Goal: Information Seeking & Learning: Learn about a topic

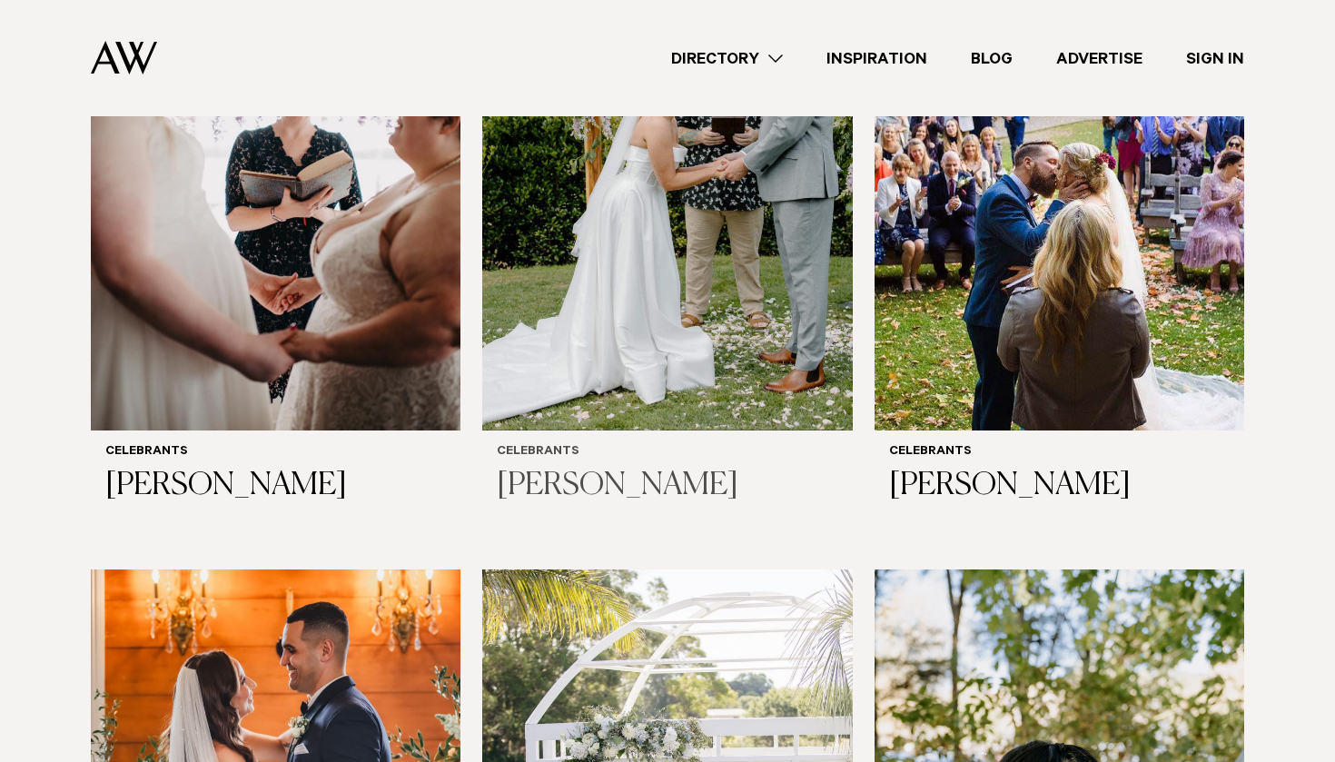
scroll to position [1431, 0]
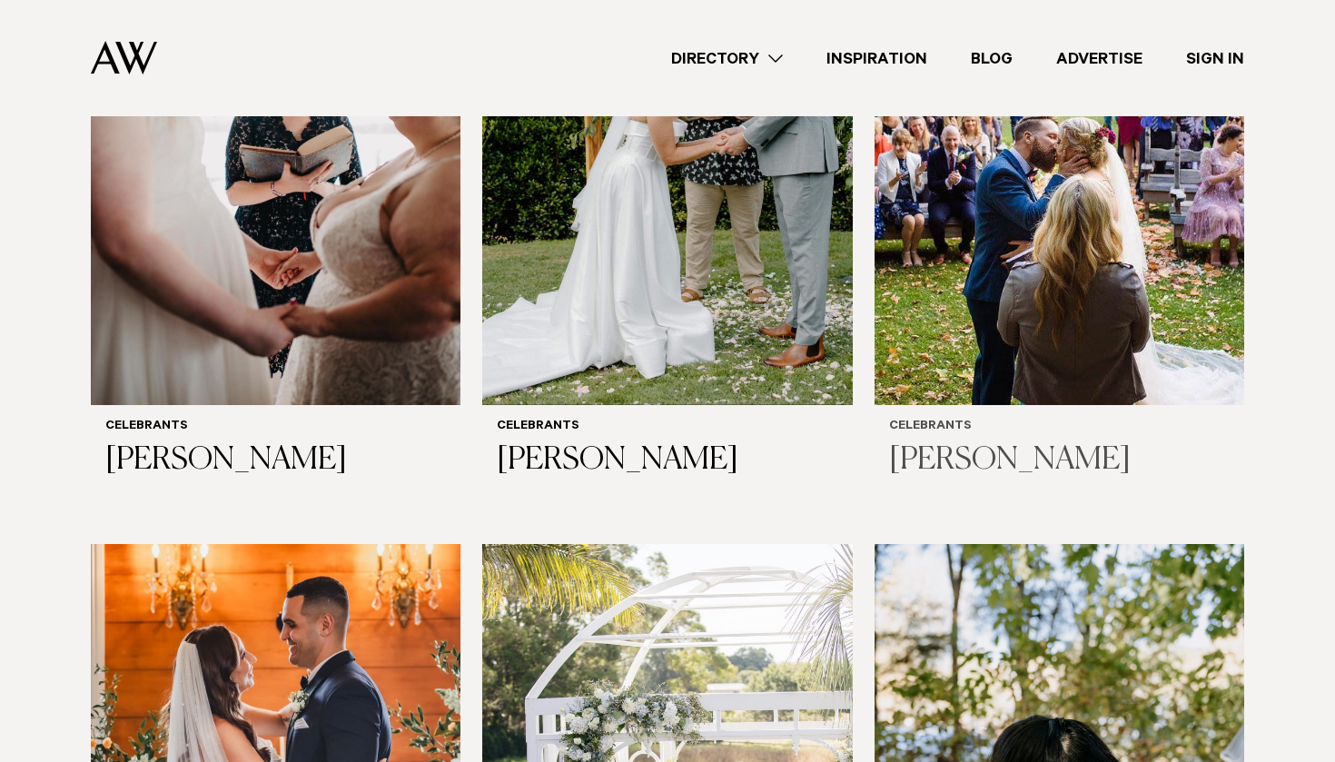
click at [1124, 291] on img at bounding box center [1060, 156] width 370 height 496
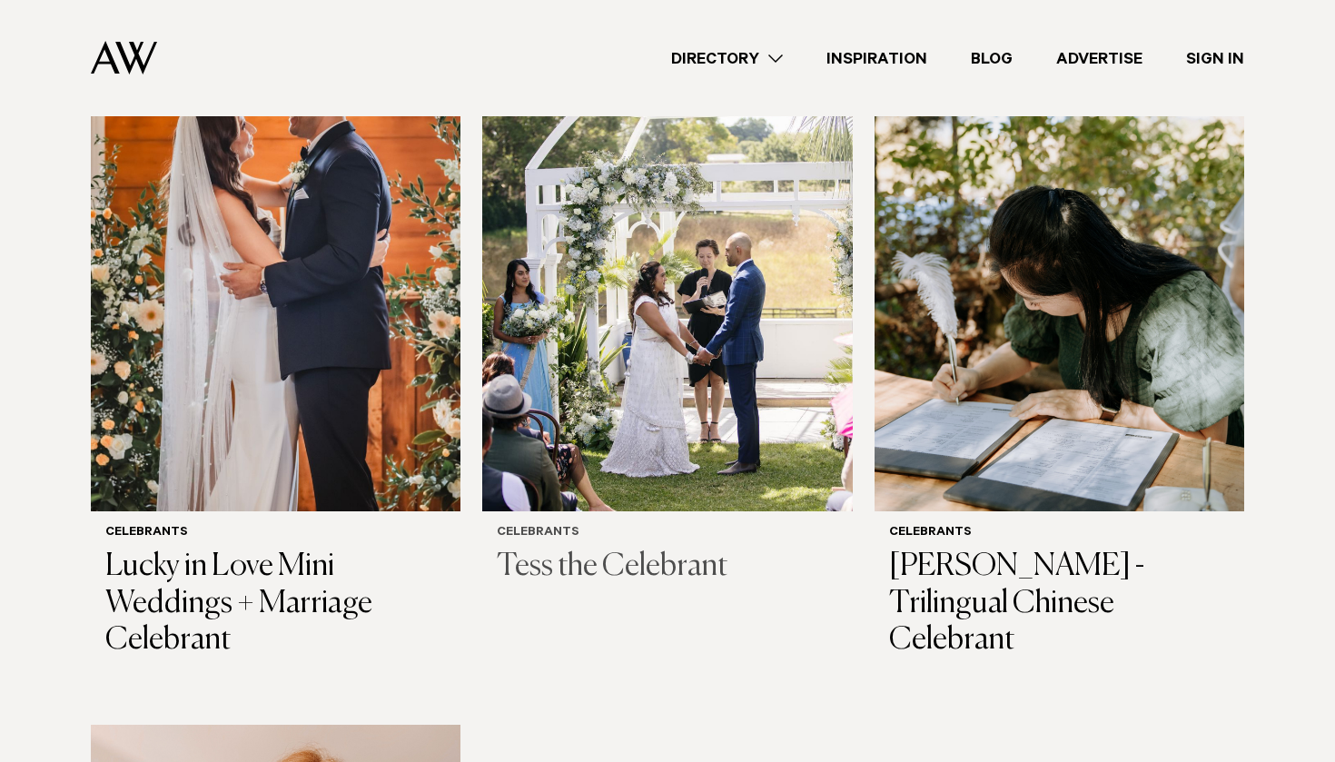
scroll to position [1994, 0]
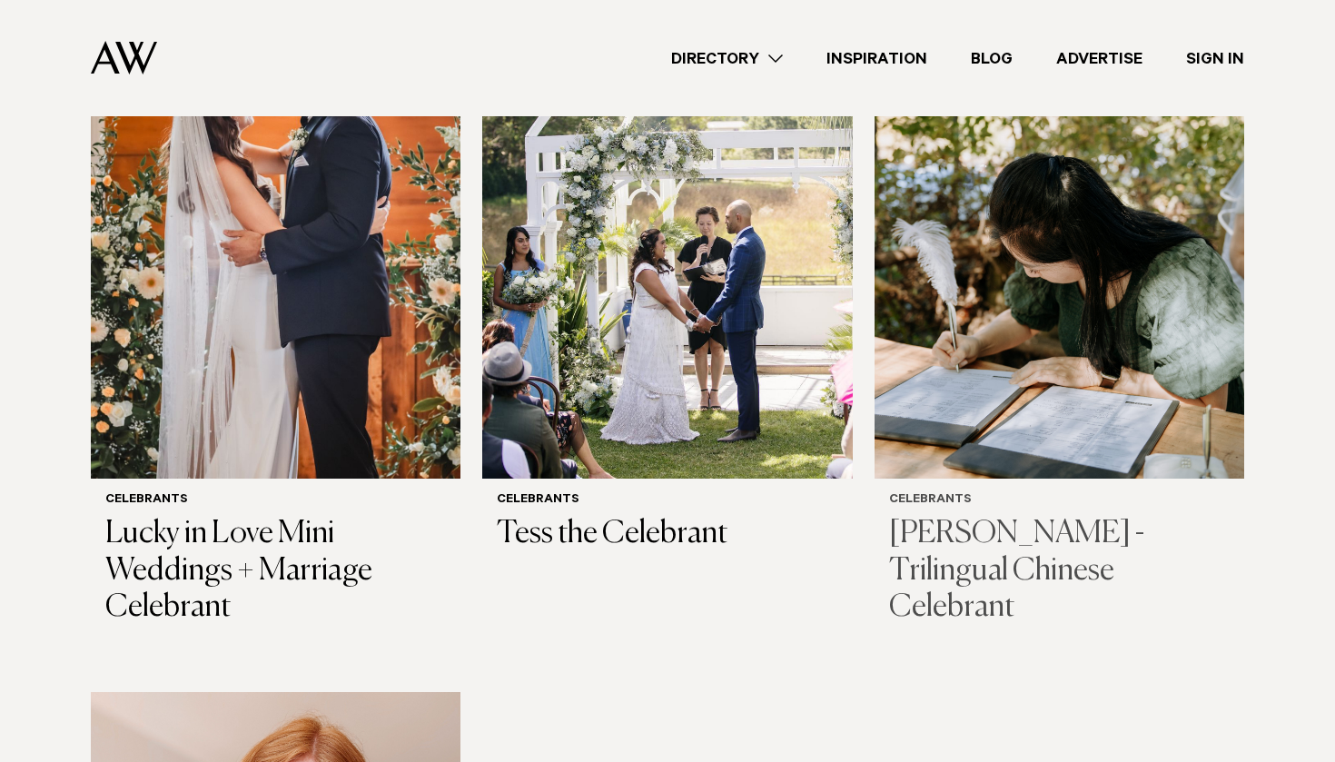
click at [1108, 351] on img at bounding box center [1060, 230] width 370 height 496
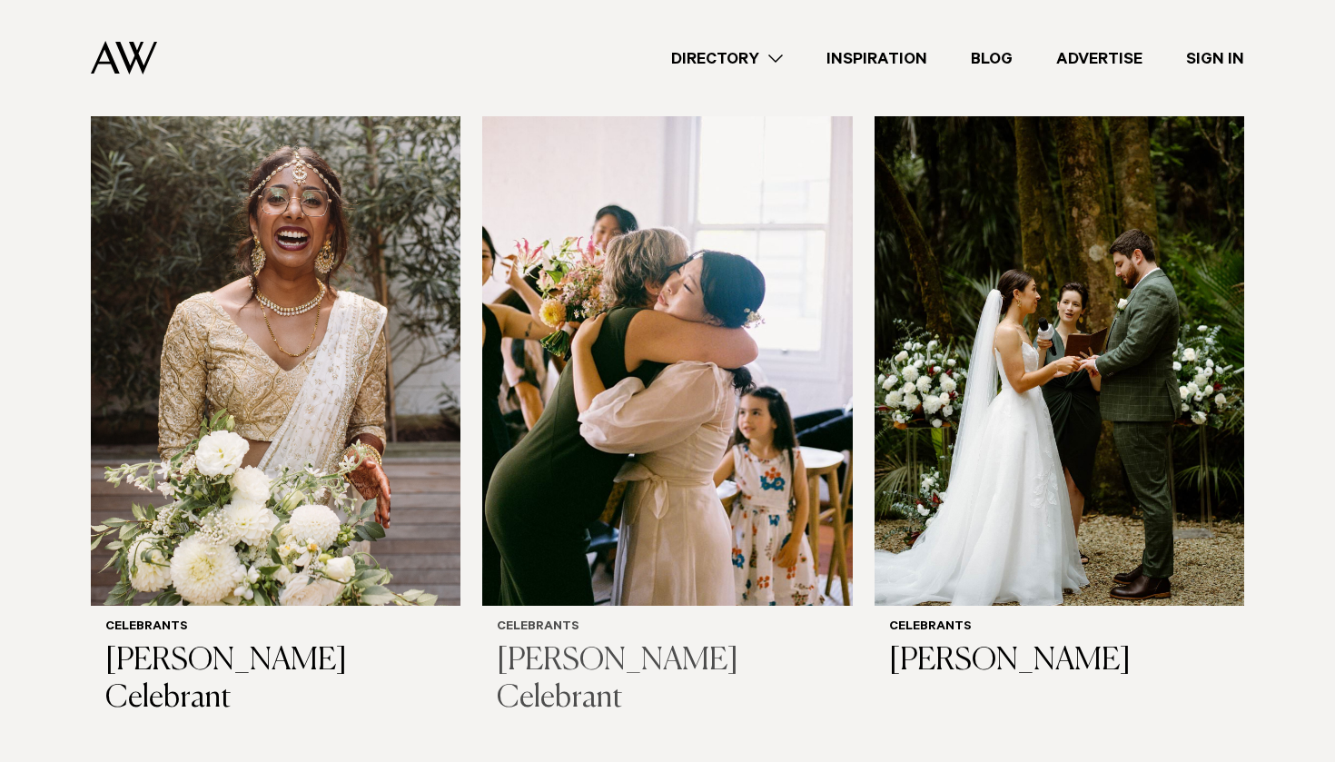
scroll to position [598, 0]
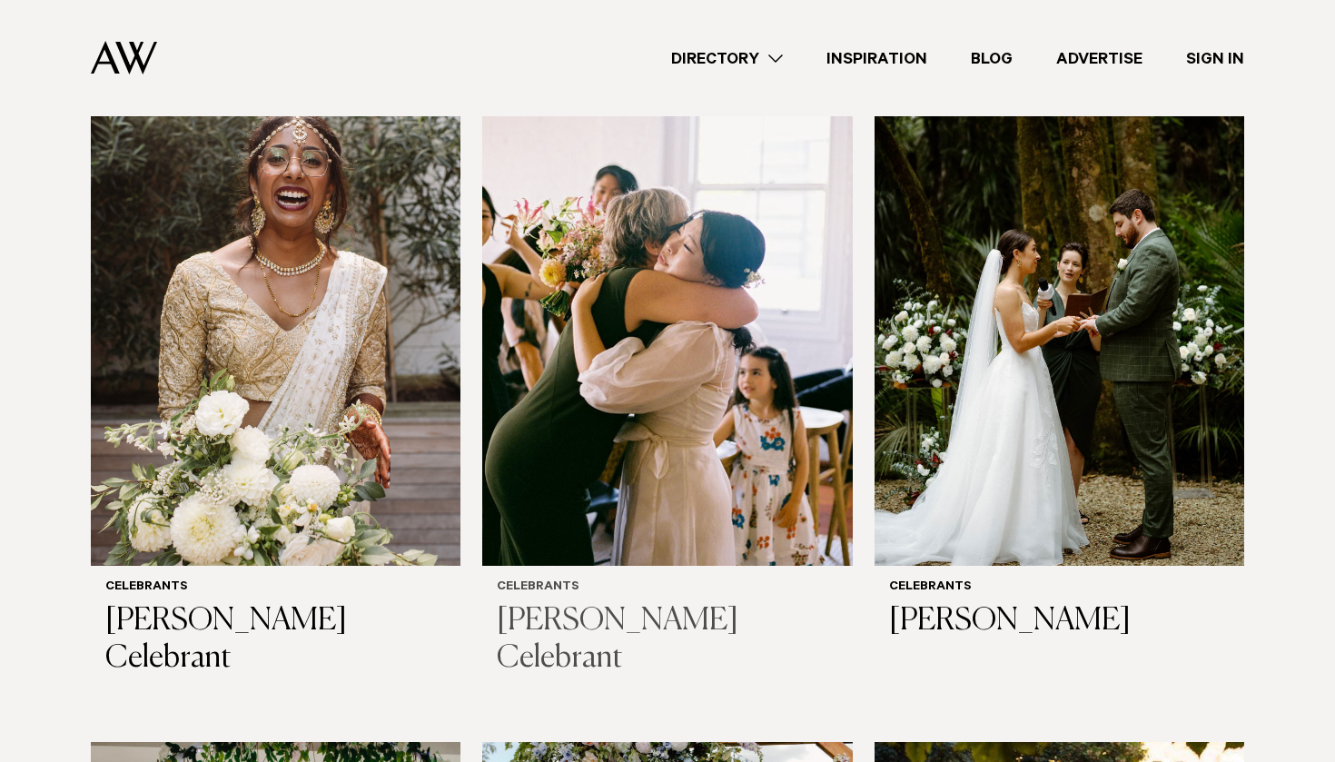
click at [681, 413] on img at bounding box center [667, 318] width 370 height 496
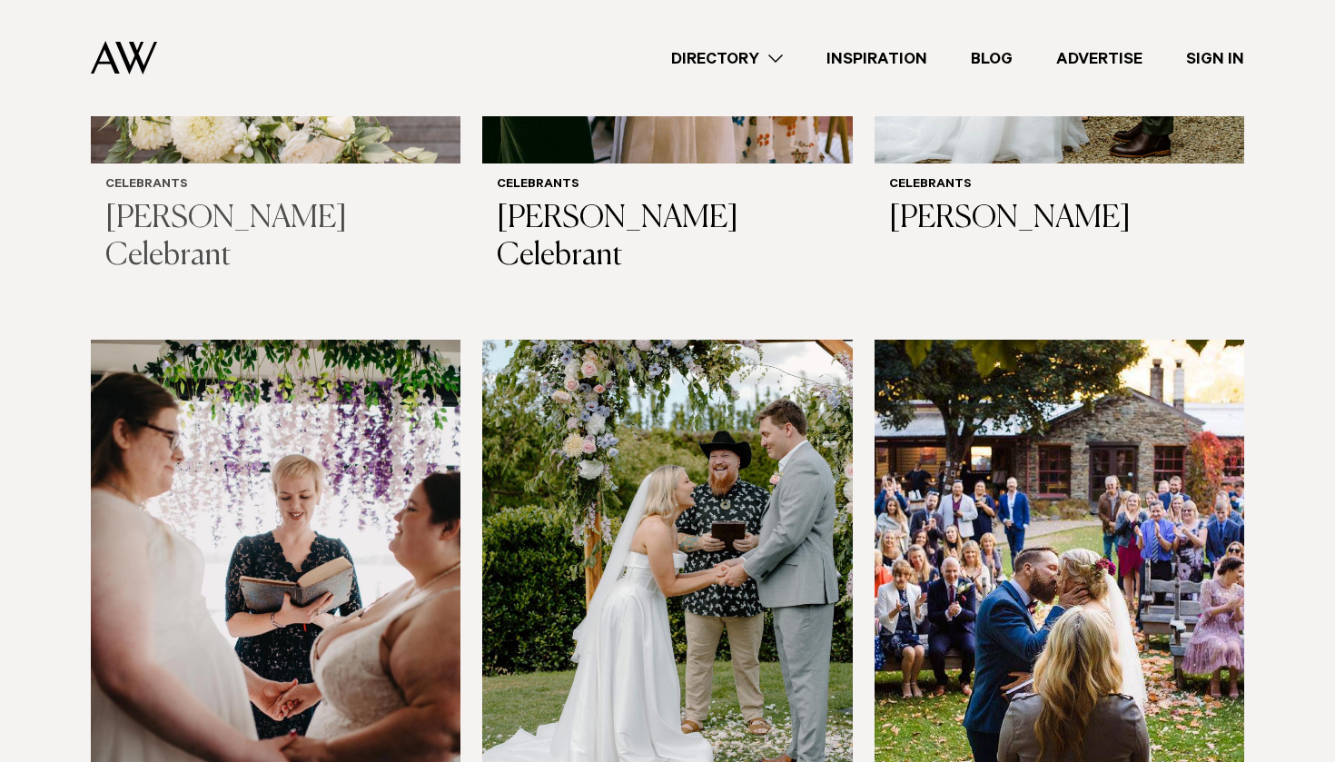
scroll to position [1003, 0]
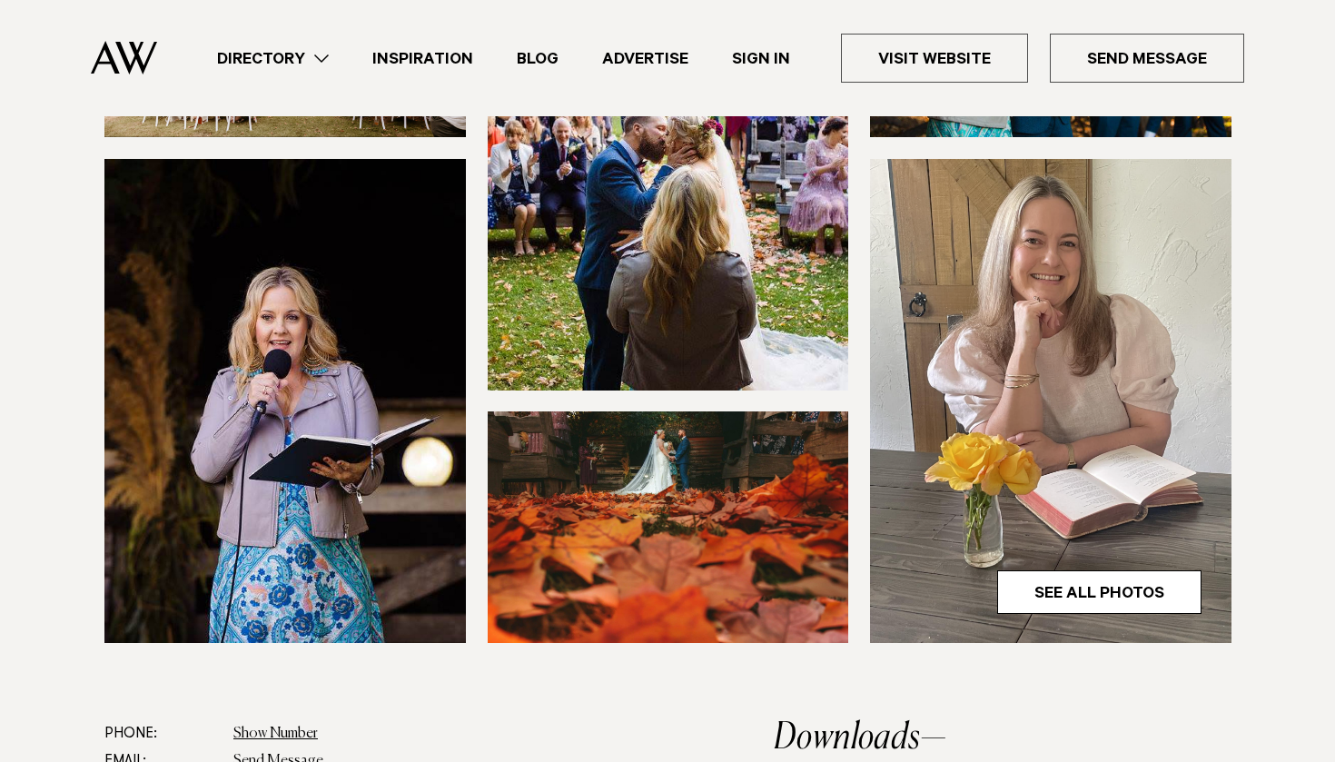
scroll to position [480, 0]
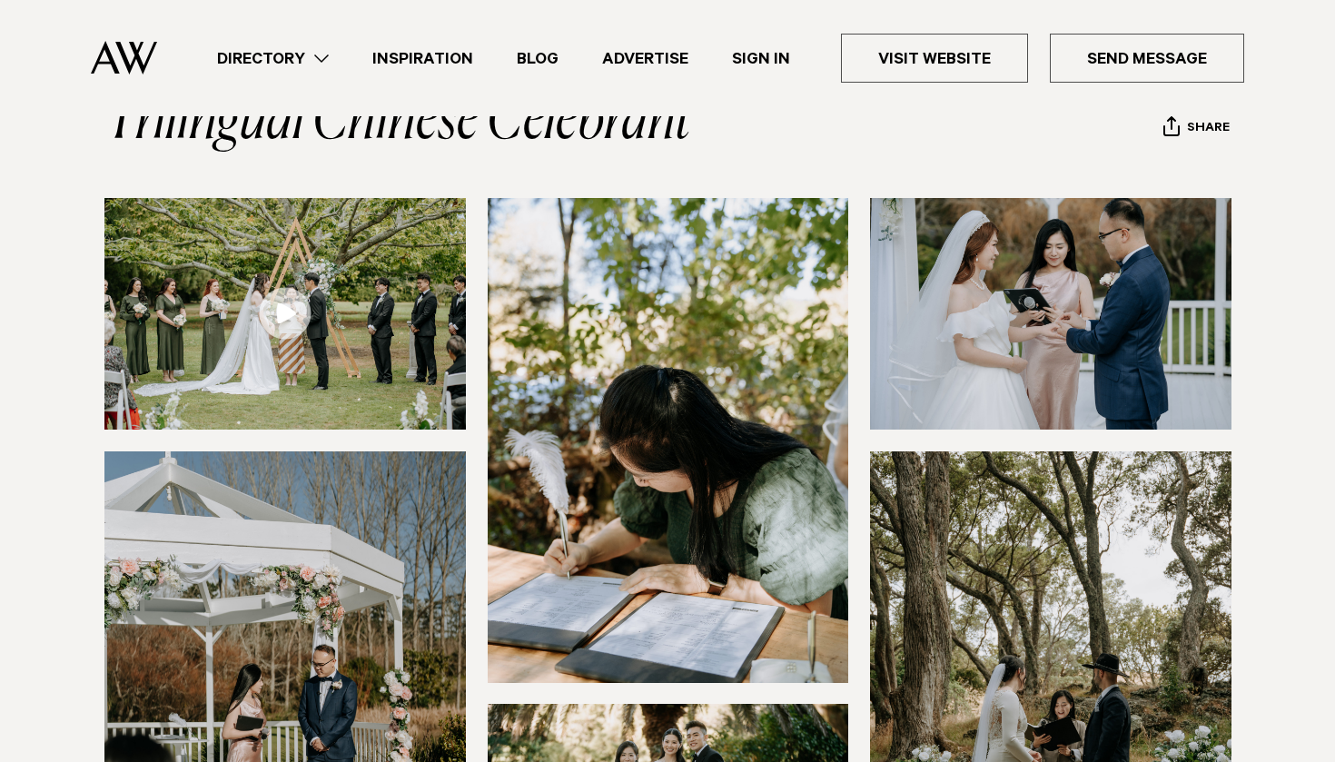
scroll to position [230, 0]
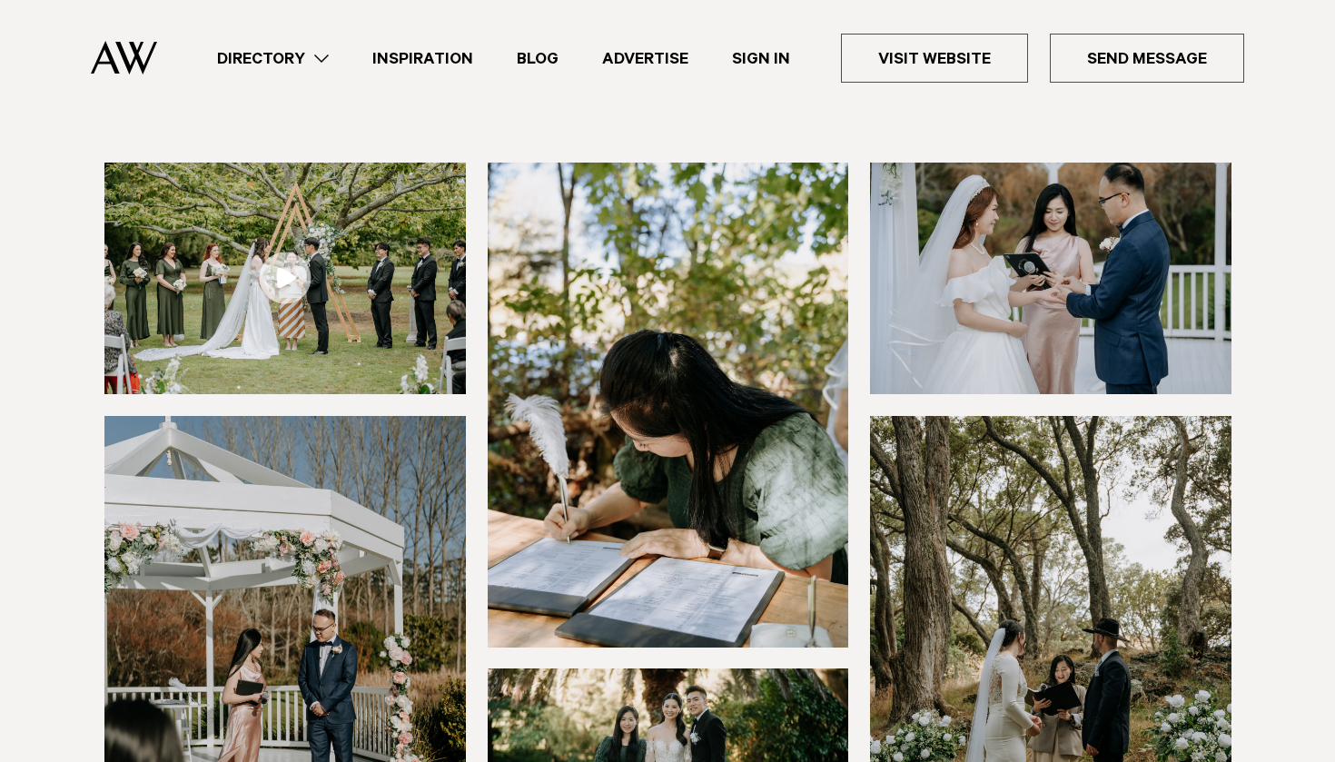
click at [987, 302] on img at bounding box center [1050, 279] width 361 height 232
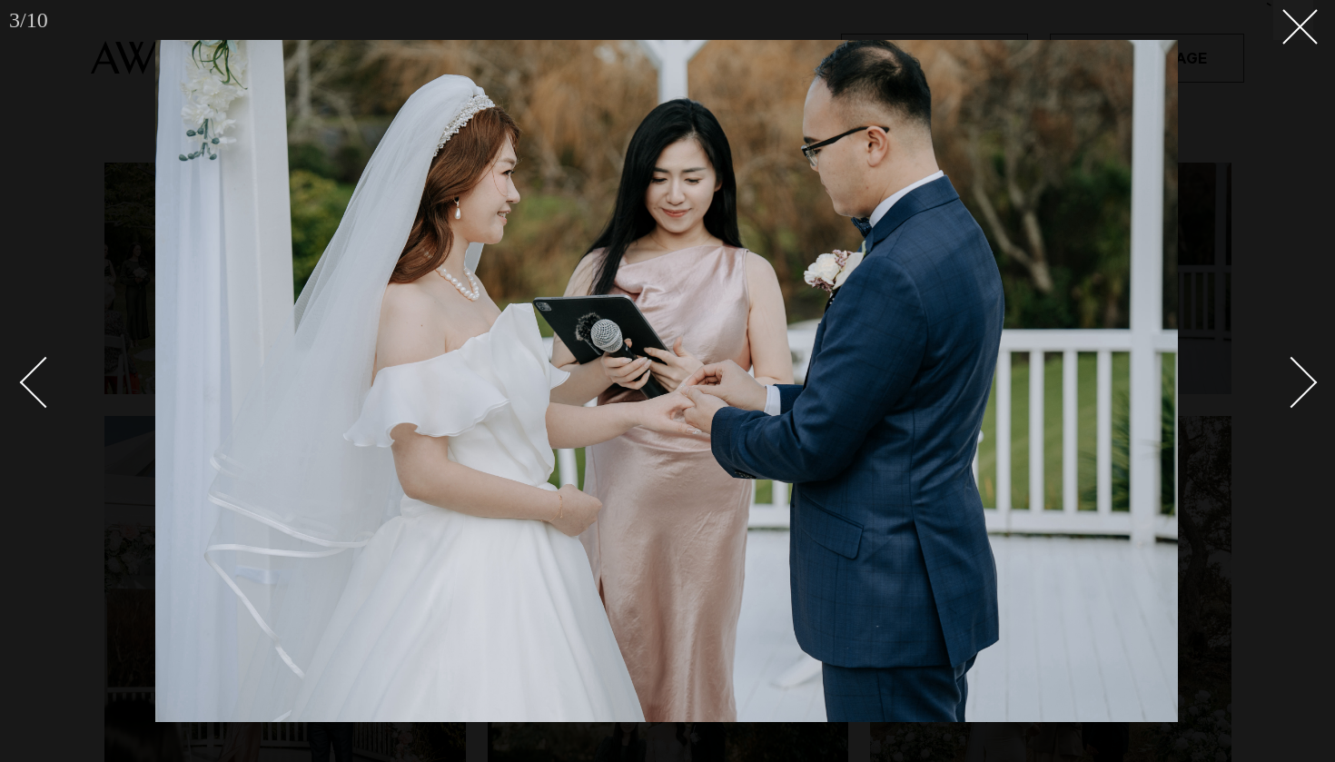
click at [1311, 384] on div "Next slide" at bounding box center [1292, 382] width 52 height 52
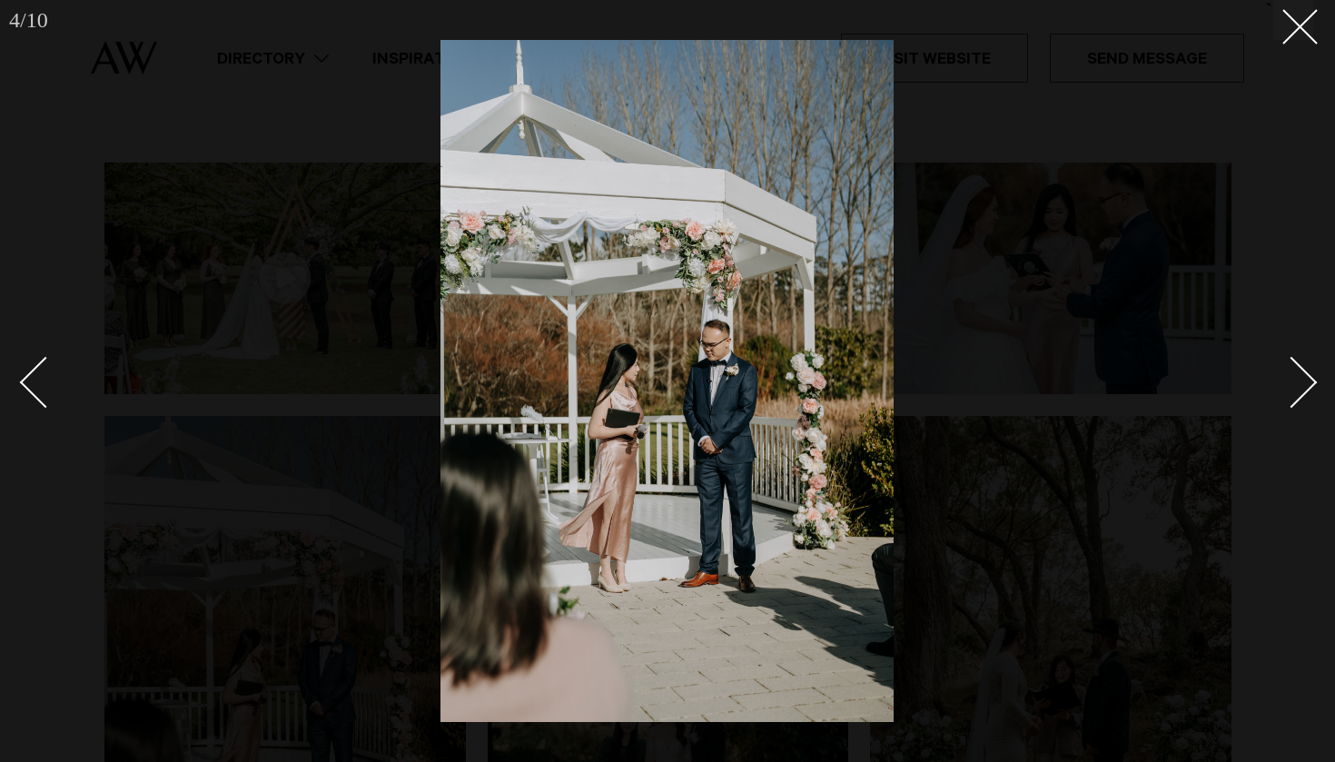
click at [1259, 120] on div at bounding box center [667, 381] width 1335 height 762
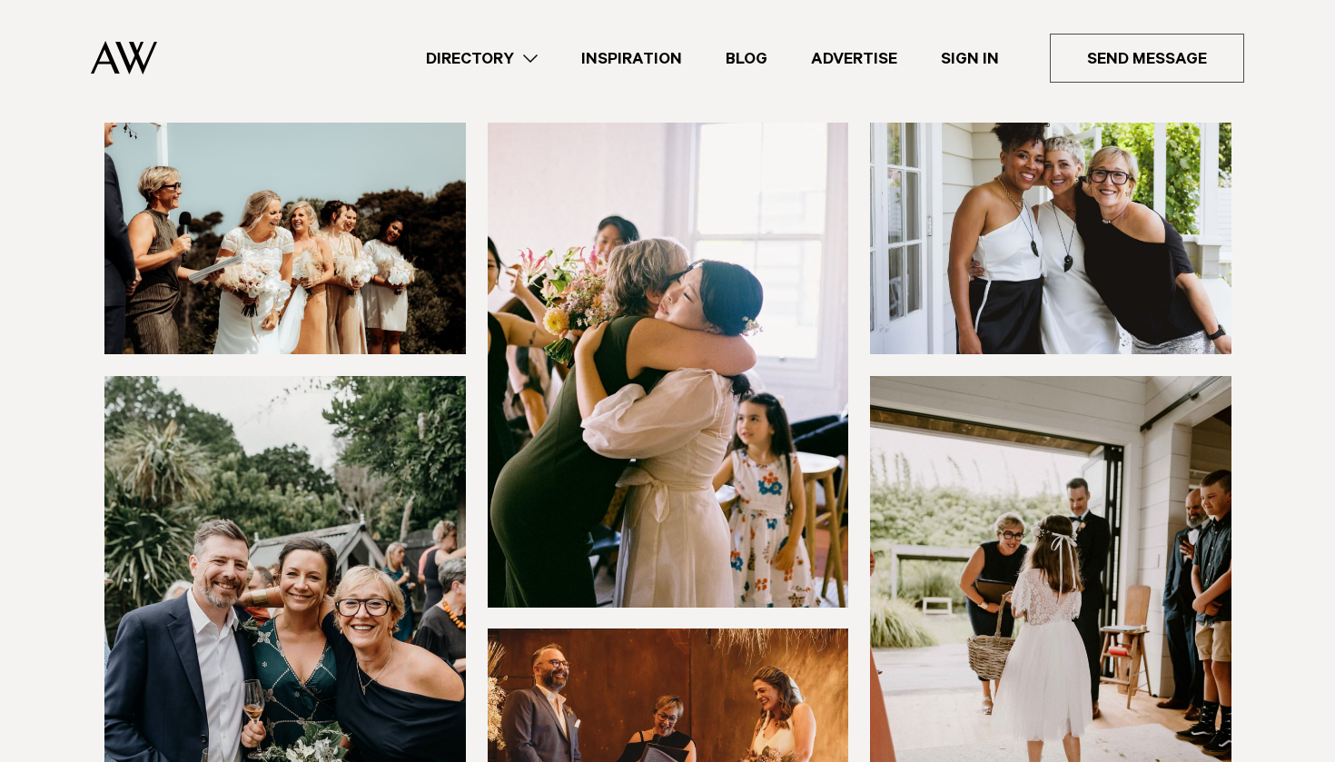
scroll to position [312, 0]
